Goal: Task Accomplishment & Management: Use online tool/utility

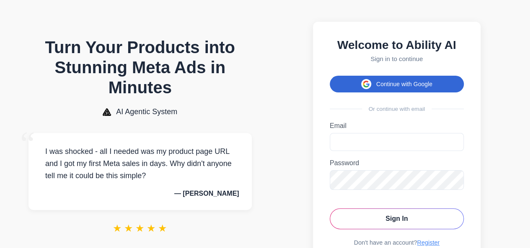
click at [395, 87] on button "Continue with Google" at bounding box center [397, 84] width 134 height 17
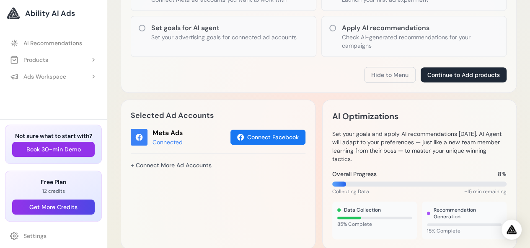
scroll to position [42, 0]
